Goal: Task Accomplishment & Management: Manage account settings

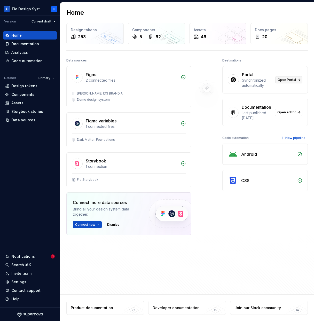
click at [287, 81] on span "Open Portal" at bounding box center [287, 80] width 18 height 4
click at [16, 281] on div "Settings" at bounding box center [18, 282] width 15 height 5
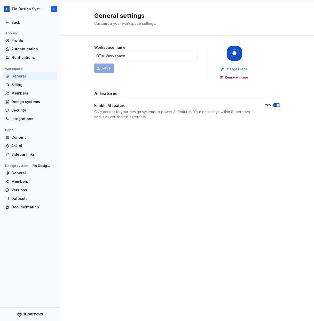
click at [8, 129] on div "Portal" at bounding box center [9, 130] width 13 height 6
click at [24, 140] on div "Content" at bounding box center [30, 137] width 54 height 8
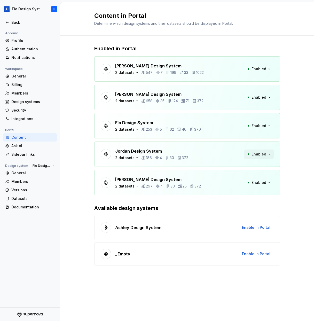
click at [260, 156] on span "Enabled" at bounding box center [259, 154] width 15 height 5
click at [265, 183] on span "Enabled" at bounding box center [259, 182] width 15 height 5
click at [122, 189] on div "Taylor Design System 2 datasets 297 4 30 25 372 Enabled" at bounding box center [187, 182] width 186 height 25
click at [122, 187] on div "2 datasets" at bounding box center [124, 186] width 19 height 5
drag, startPoint x: 83, startPoint y: 201, endPoint x: 86, endPoint y: 201, distance: 3.4
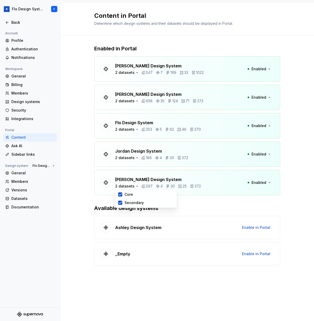
click at [83, 201] on div "Enabled in Portal Beatriz Design System 2 datasets 547 7 199 33 1022 Enabled Br…" at bounding box center [187, 161] width 254 height 250
click at [24, 146] on div "Ask AI" at bounding box center [32, 145] width 43 height 5
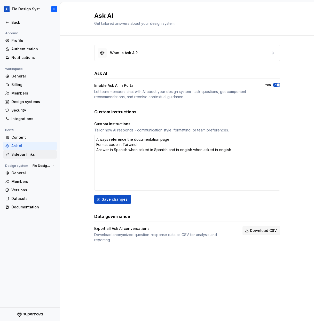
click at [20, 155] on div "Sidebar links" at bounding box center [32, 154] width 43 height 5
